Goal: Information Seeking & Learning: Learn about a topic

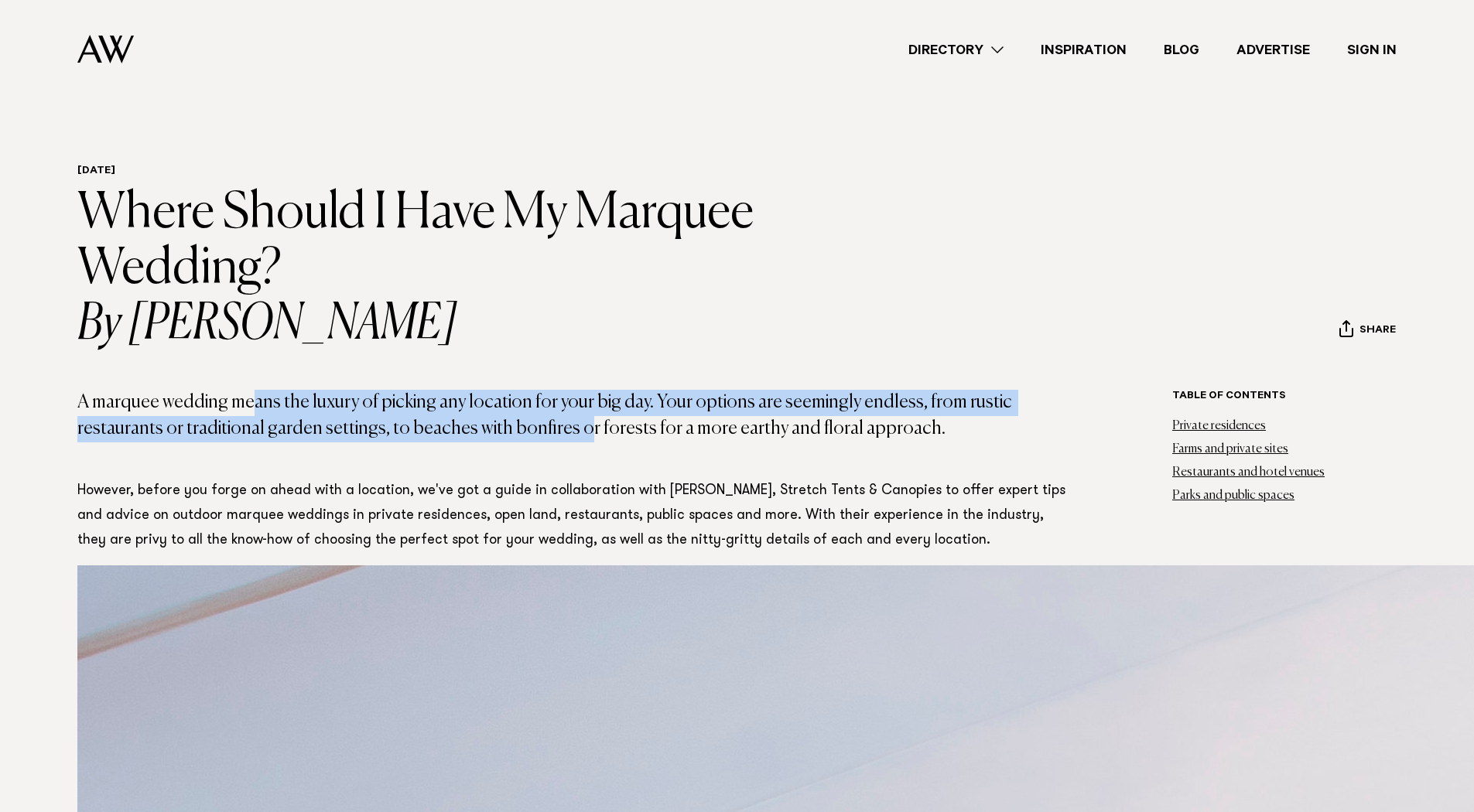
drag, startPoint x: 246, startPoint y: 404, endPoint x: 576, endPoint y: 420, distance: 330.4
click at [576, 420] on p "A marquee wedding means the luxury of picking any location for your big day. Yo…" at bounding box center [575, 416] width 994 height 52
click at [648, 414] on p "A marquee wedding means the luxury of picking any location for your big day. Yo…" at bounding box center [575, 416] width 994 height 52
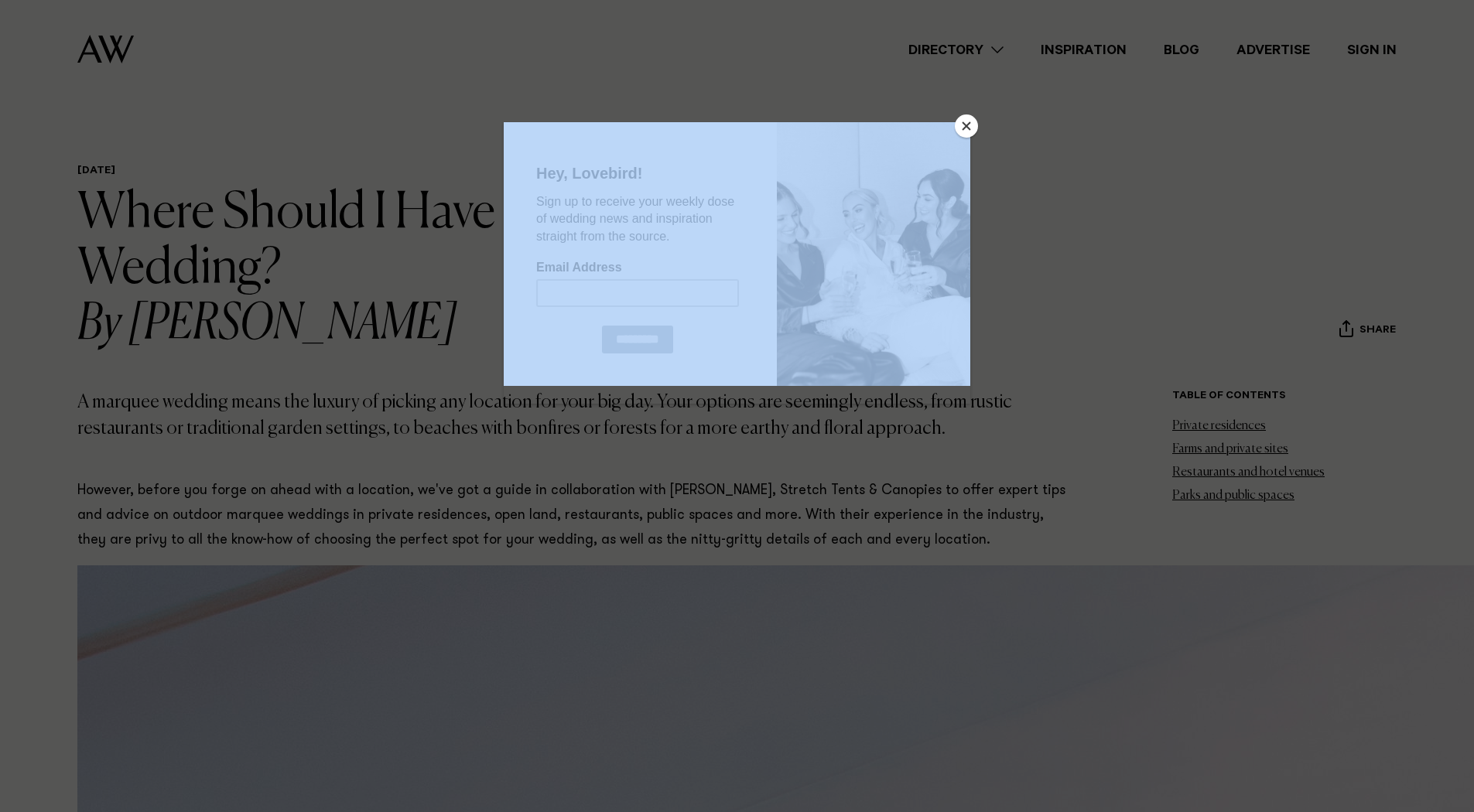
click at [973, 123] on button "Close" at bounding box center [966, 126] width 23 height 23
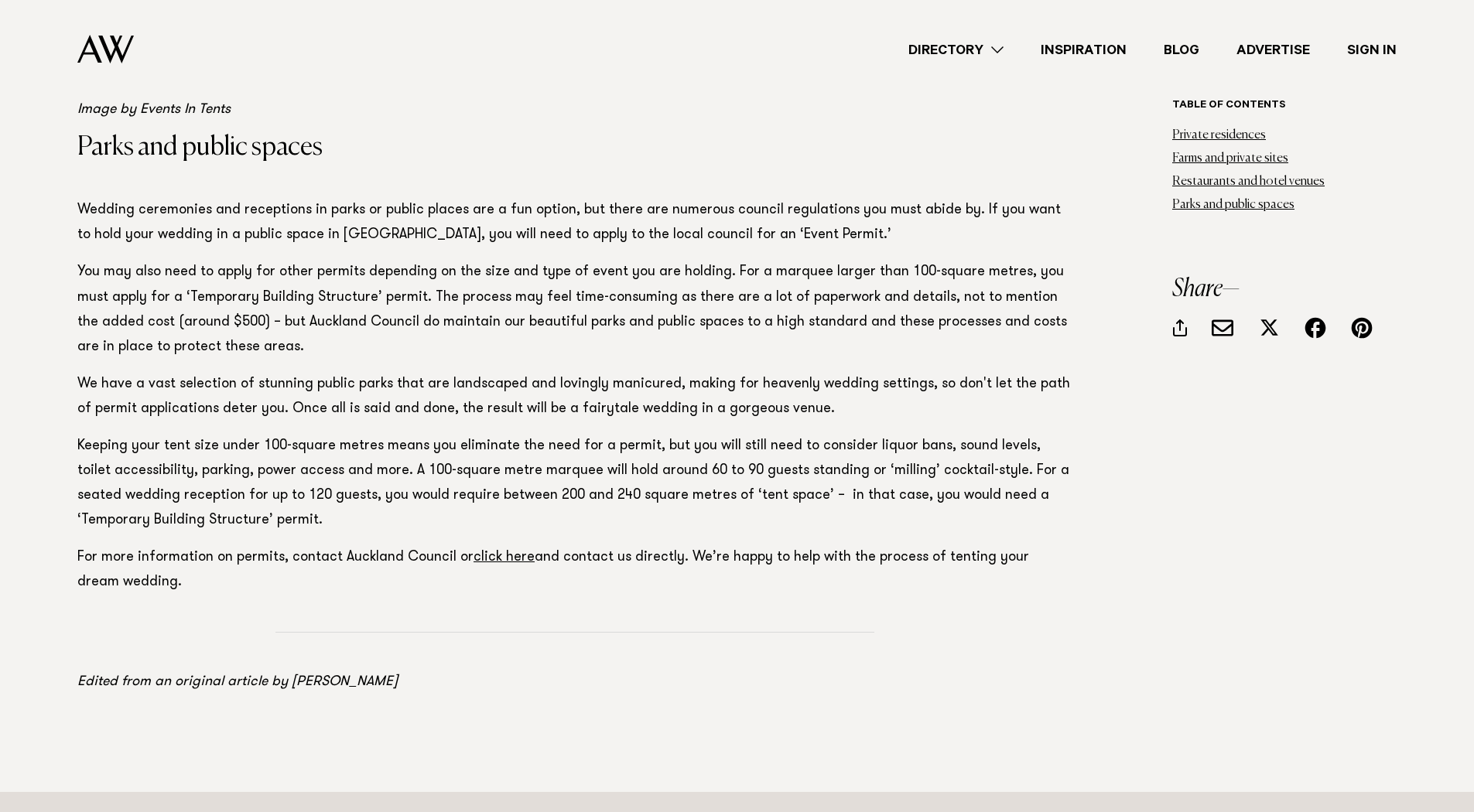
scroll to position [7316, 0]
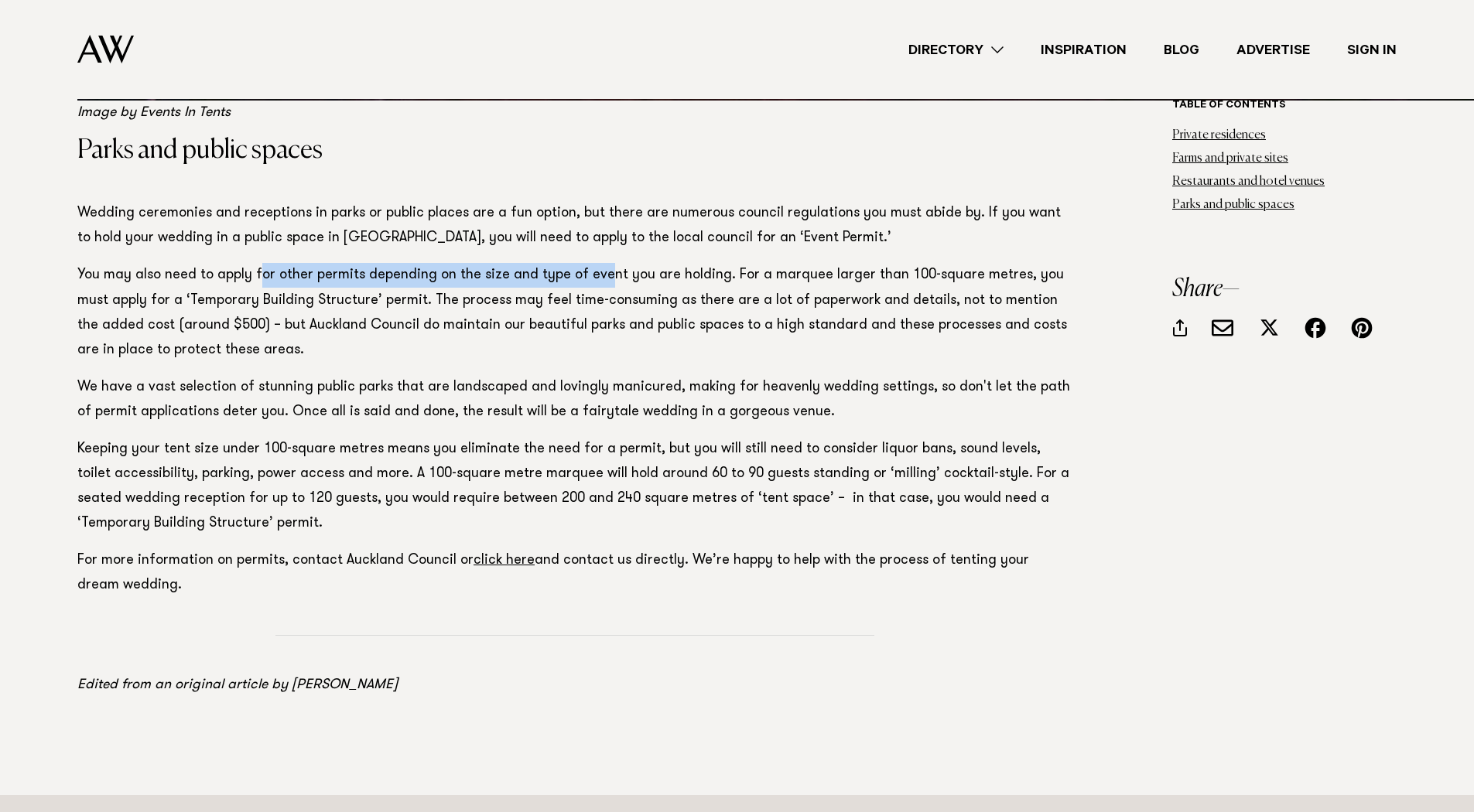
drag, startPoint x: 260, startPoint y: 272, endPoint x: 599, endPoint y: 282, distance: 339.1
click at [599, 282] on p "You may also need to apply for other permits depending on the size and type of …" at bounding box center [575, 312] width 994 height 99
click at [1068, 52] on link "Inspiration" at bounding box center [1083, 49] width 123 height 21
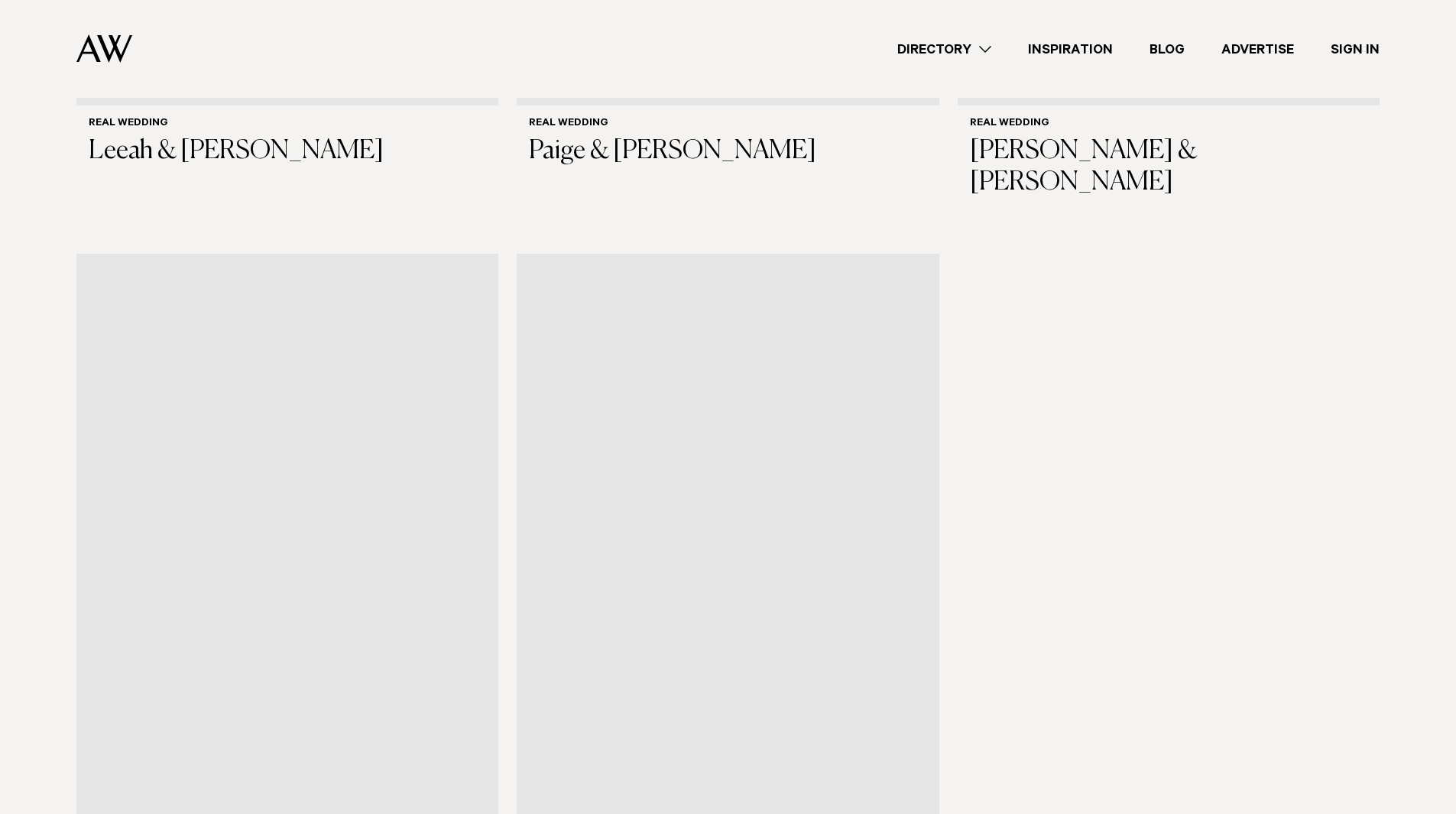
scroll to position [2217, 0]
